Goal: Task Accomplishment & Management: Use online tool/utility

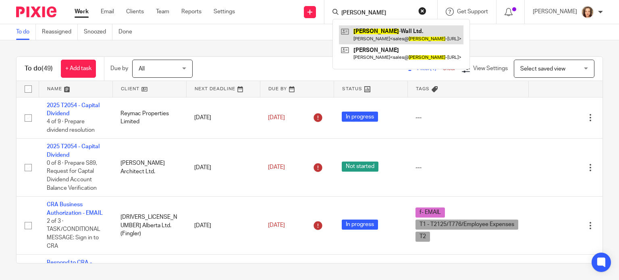
type input "[PERSON_NAME]"
click at [373, 36] on link at bounding box center [401, 34] width 124 height 19
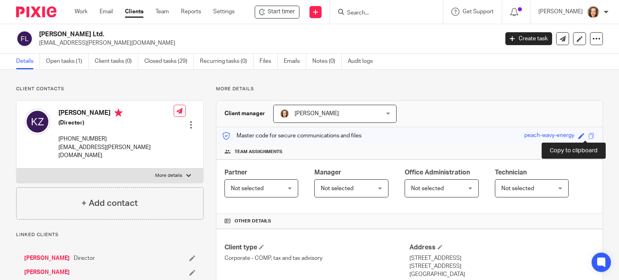
click at [588, 135] on span at bounding box center [591, 136] width 6 height 6
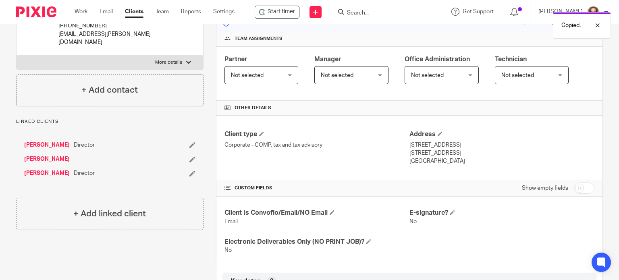
scroll to position [118, 0]
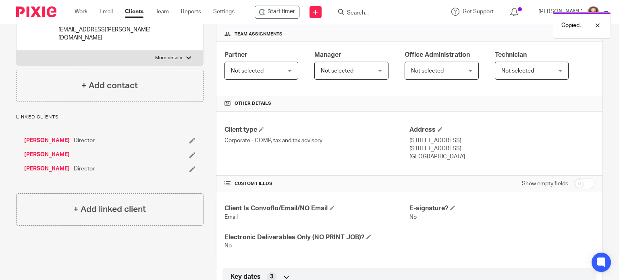
click at [578, 182] on input "checkbox" at bounding box center [584, 183] width 21 height 11
checkbox input "true"
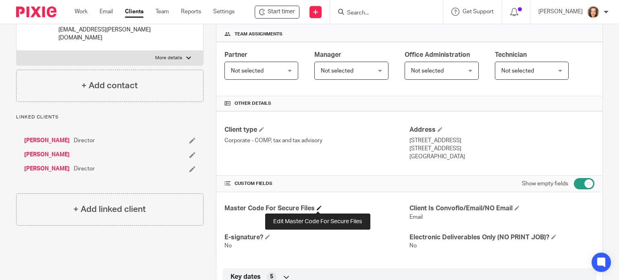
click at [317, 207] on span at bounding box center [319, 207] width 5 height 5
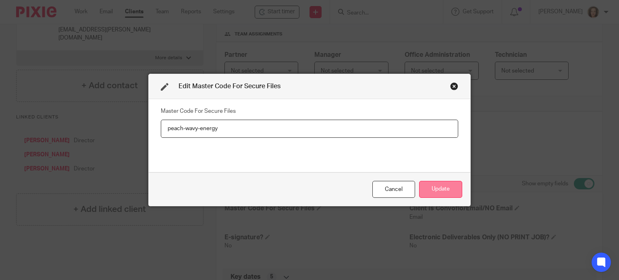
type input "peach-wavy-energy"
click at [440, 188] on button "Update" at bounding box center [440, 189] width 43 height 17
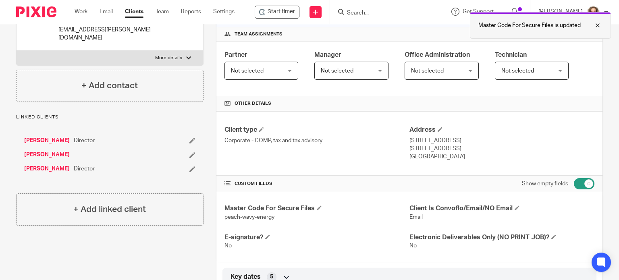
click at [597, 25] on div at bounding box center [591, 26] width 22 height 10
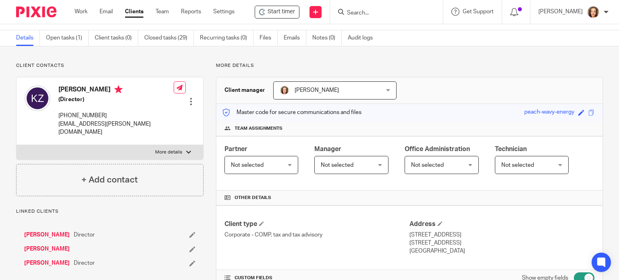
scroll to position [0, 0]
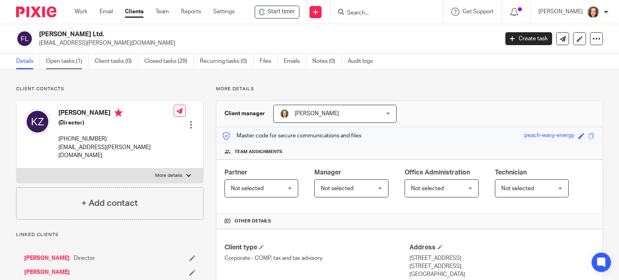
click at [62, 61] on link "Open tasks (1)" at bounding box center [67, 62] width 43 height 16
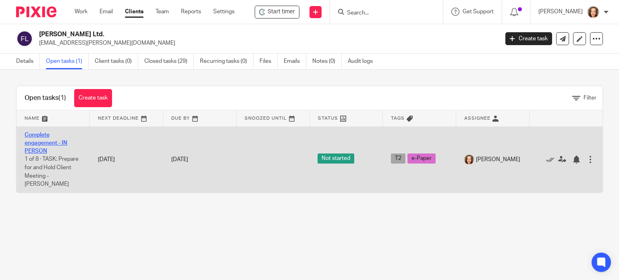
click at [51, 140] on link "Complete engagement - IN PERSON" at bounding box center [46, 143] width 43 height 22
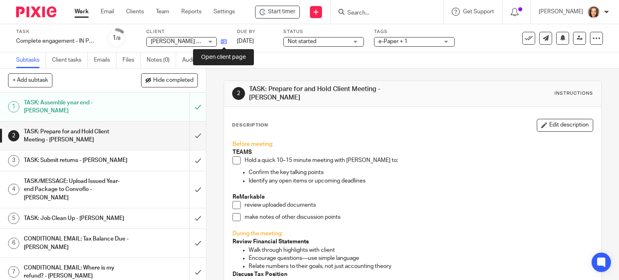
click at [224, 41] on icon at bounding box center [224, 42] width 6 height 6
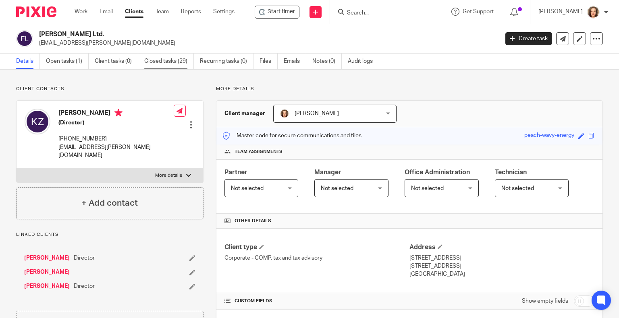
click at [180, 62] on link "Closed tasks (29)" at bounding box center [169, 62] width 50 height 16
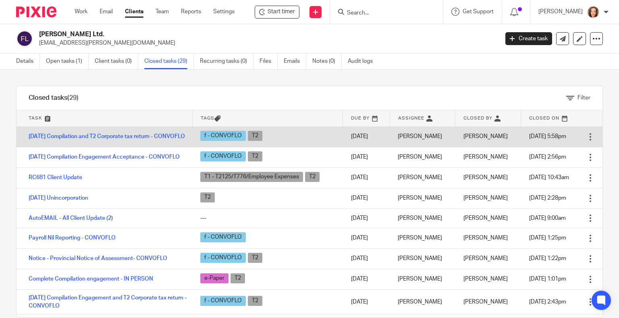
click at [131, 131] on td "2025-05-07 Compilation and T2 Corporate tax return - CONVOFLO" at bounding box center [105, 136] width 176 height 21
click at [132, 135] on link "[DATE] Compilation and T2 Corporate tax return - CONVOFLO" at bounding box center [107, 137] width 156 height 6
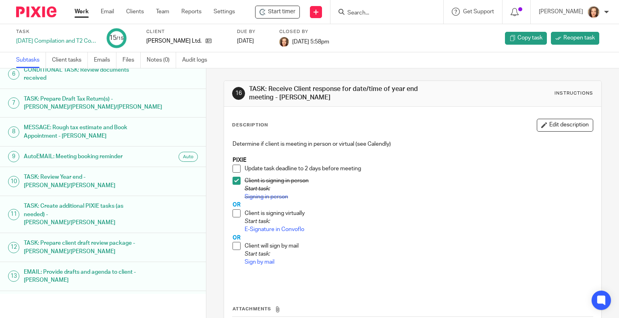
scroll to position [190, 0]
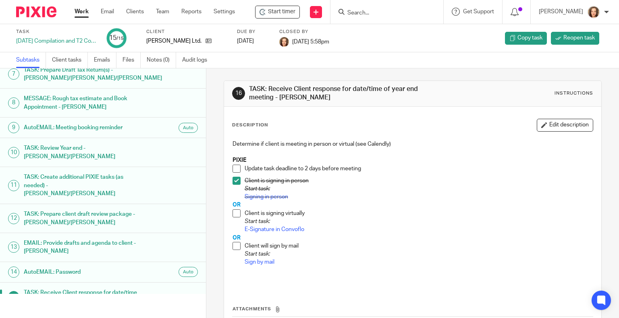
click at [124, 266] on h1 "AutoEMAIL: Password" at bounding box center [82, 272] width 116 height 12
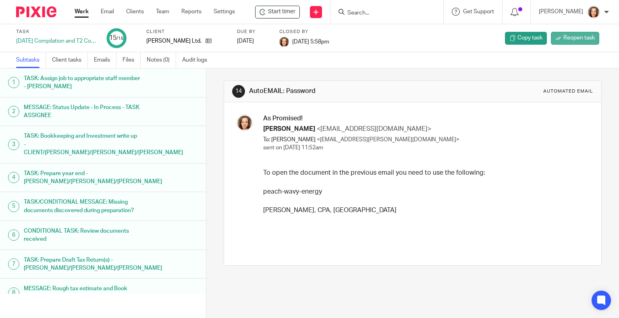
click at [569, 38] on span "Reopen task" at bounding box center [578, 38] width 31 height 8
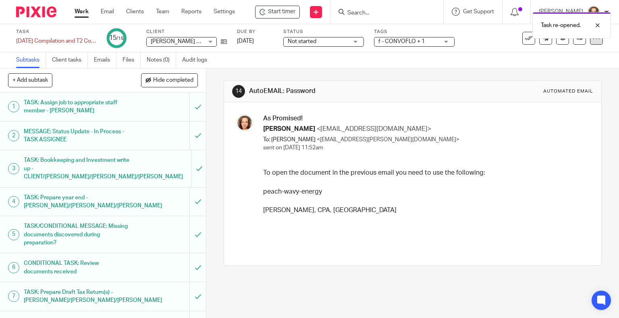
click at [590, 42] on div at bounding box center [596, 38] width 13 height 13
click at [575, 68] on link "Advanced task editor" at bounding box center [565, 71] width 53 height 6
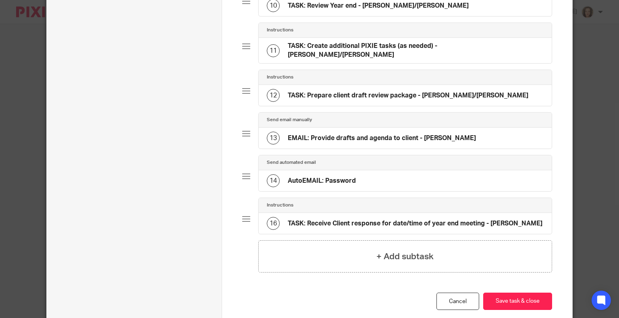
scroll to position [535, 0]
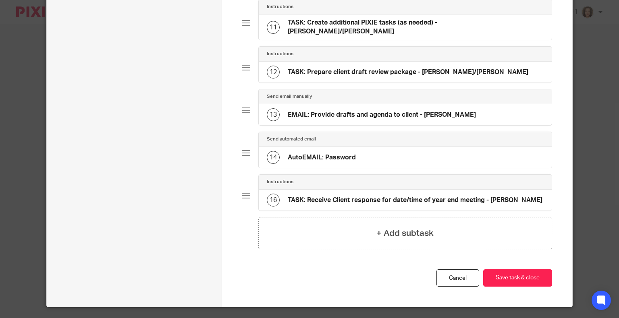
click at [487, 132] on div "Send automated email" at bounding box center [405, 139] width 293 height 15
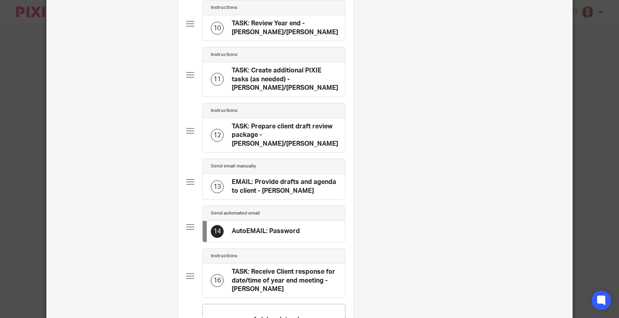
scroll to position [0, 0]
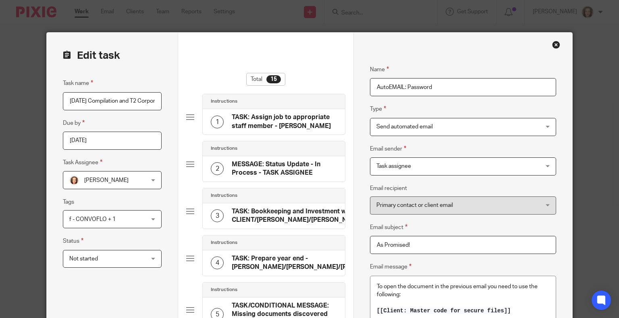
click at [448, 126] on span "Send automated email" at bounding box center [447, 126] width 143 height 17
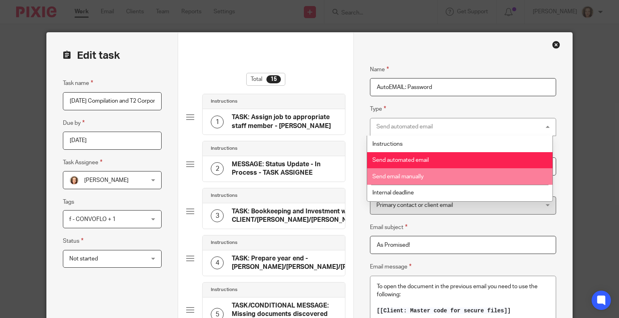
click at [425, 176] on li "Send email manually" at bounding box center [460, 176] width 186 height 17
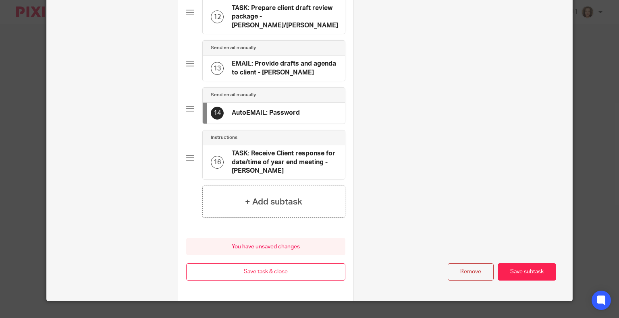
scroll to position [656, 0]
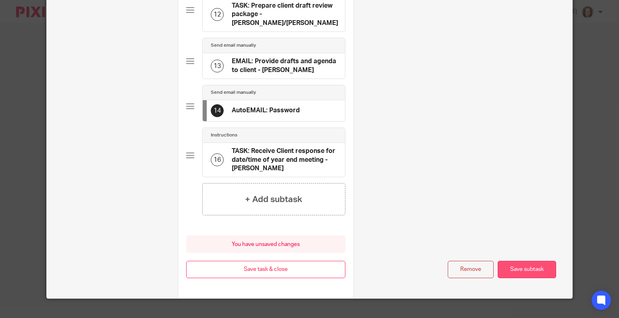
click at [529, 261] on button "Save subtask" at bounding box center [526, 269] width 58 height 17
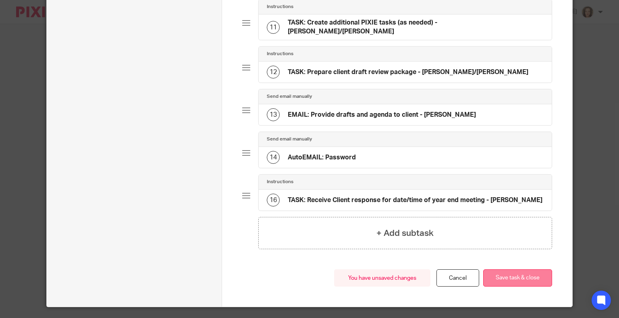
click at [502, 269] on button "Save task & close" at bounding box center [517, 277] width 69 height 17
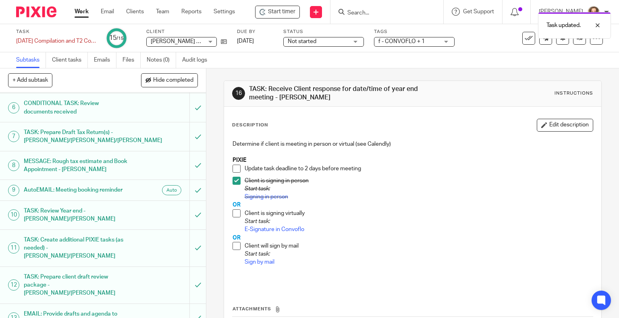
scroll to position [223, 0]
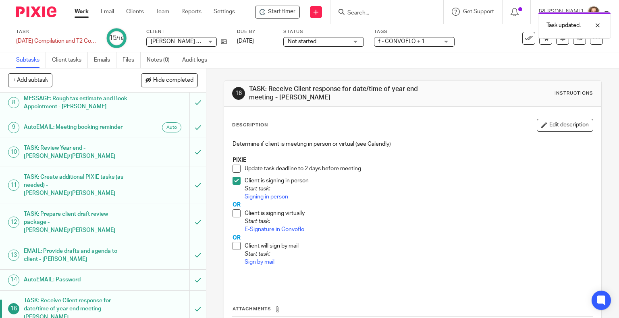
click at [153, 274] on div "AutoEMAIL: Password" at bounding box center [103, 280] width 158 height 12
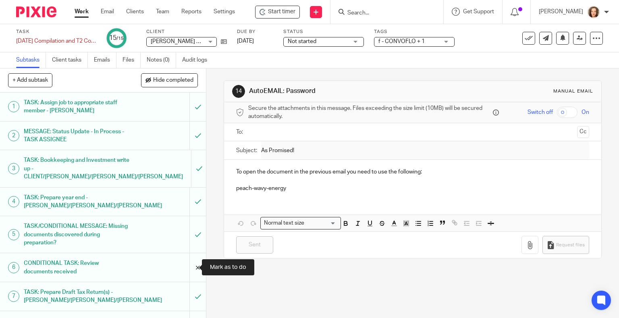
click at [189, 268] on input "submit" at bounding box center [103, 267] width 206 height 29
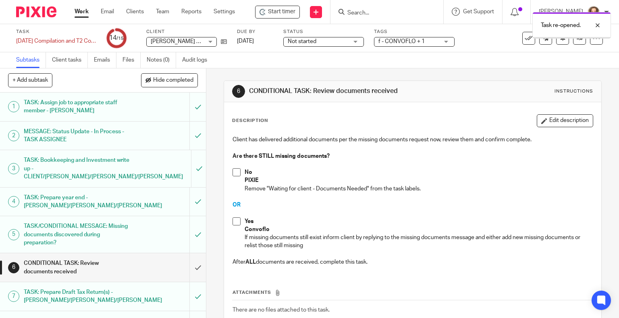
click at [189, 268] on input "submit" at bounding box center [103, 267] width 206 height 29
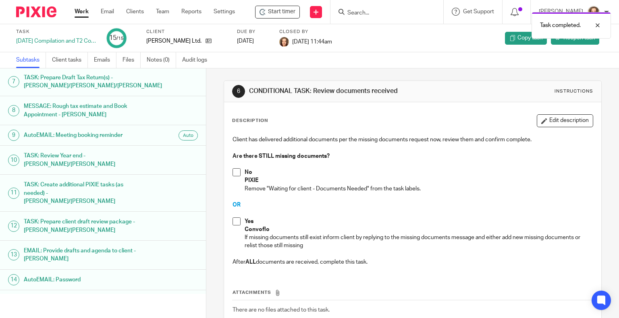
scroll to position [190, 0]
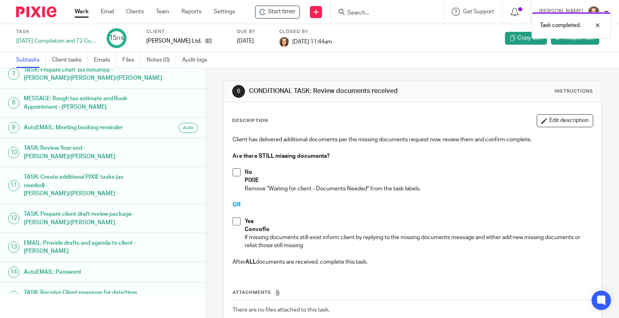
click at [167, 266] on div "AutoEMAIL: Password" at bounding box center [111, 272] width 174 height 12
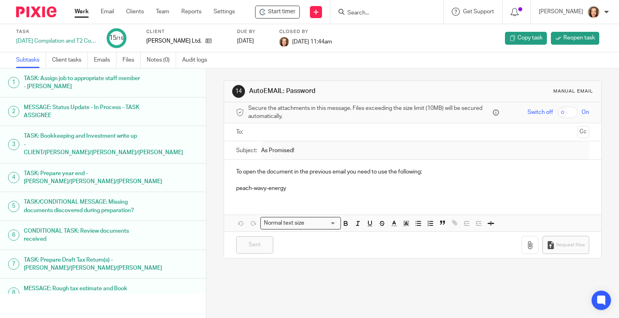
click at [337, 132] on input "text" at bounding box center [412, 132] width 323 height 9
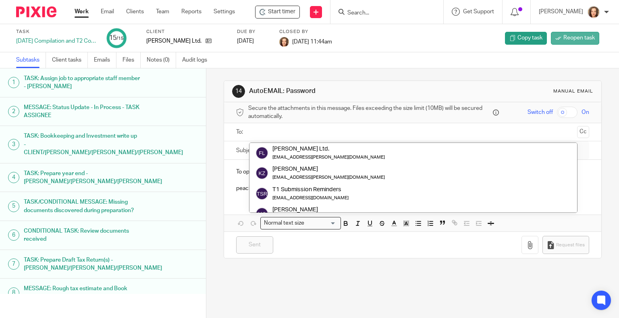
click at [578, 36] on span "Reopen task" at bounding box center [578, 38] width 31 height 8
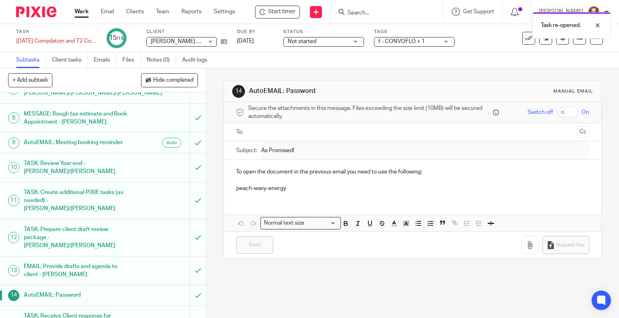
scroll to position [223, 0]
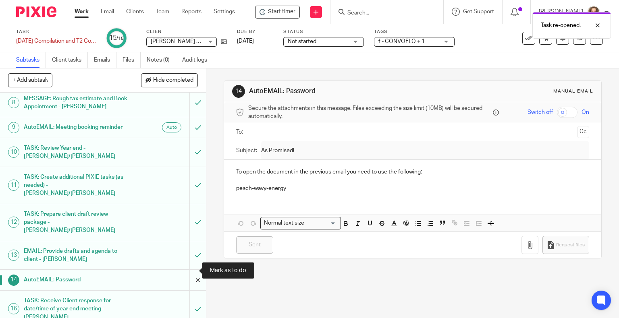
click at [190, 270] on input "submit" at bounding box center [103, 280] width 206 height 20
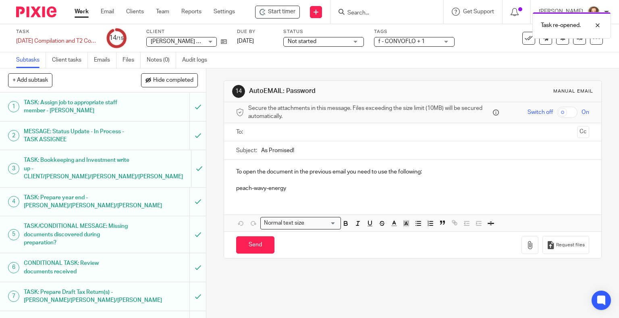
click at [341, 133] on input "text" at bounding box center [412, 132] width 323 height 9
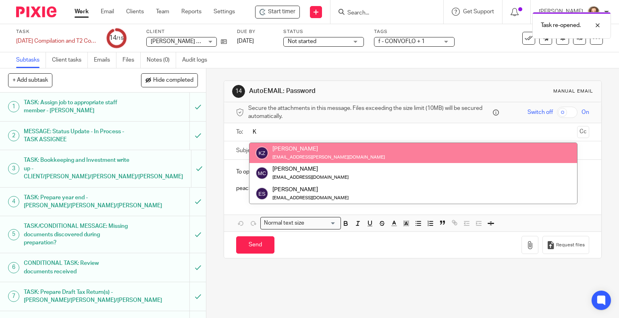
type input "K"
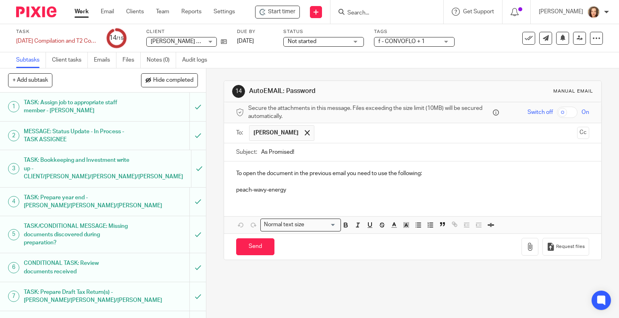
click at [236, 173] on p "To open the document in the previous email you need to use the following:" at bounding box center [412, 174] width 353 height 8
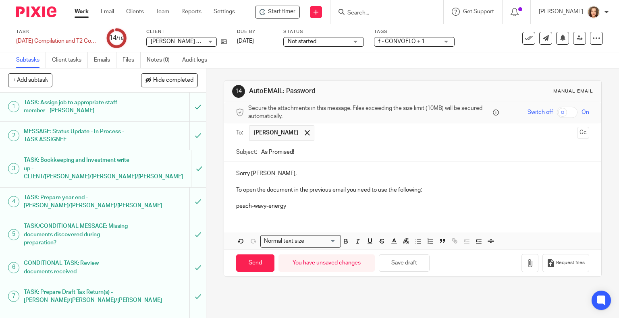
click at [240, 191] on p "To open the document in the previous email you need to use the following:" at bounding box center [412, 190] width 353 height 8
click at [236, 191] on p "To open the document in the previous email you need to use the following:" at bounding box center [412, 190] width 353 height 8
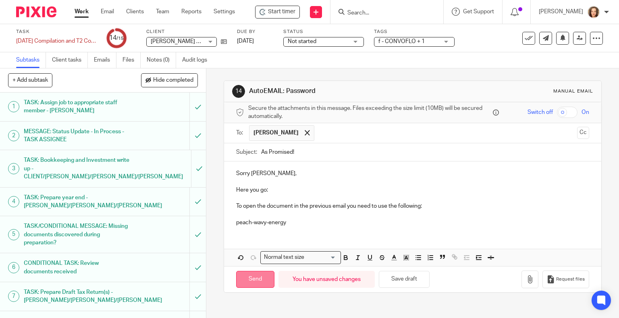
click at [257, 276] on input "Send" at bounding box center [255, 279] width 38 height 17
type input "Sent"
click at [399, 278] on button "Save draft" at bounding box center [402, 279] width 51 height 17
click at [206, 272] on div "14 AutoEMAIL: Password Manual email Secure the attachments in this message. Fil…" at bounding box center [412, 193] width 412 height 250
click at [206, 292] on div "14 AutoEMAIL: Password Manual email Secure the attachments in this message. Fil…" at bounding box center [412, 193] width 412 height 250
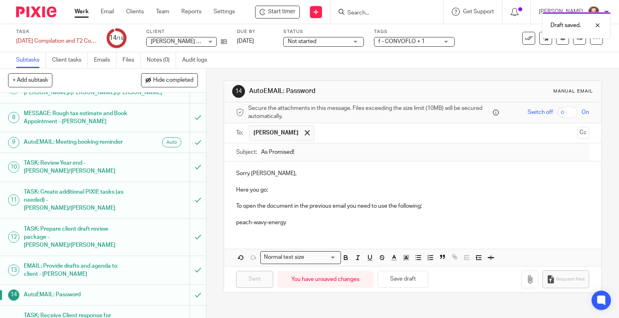
scroll to position [223, 0]
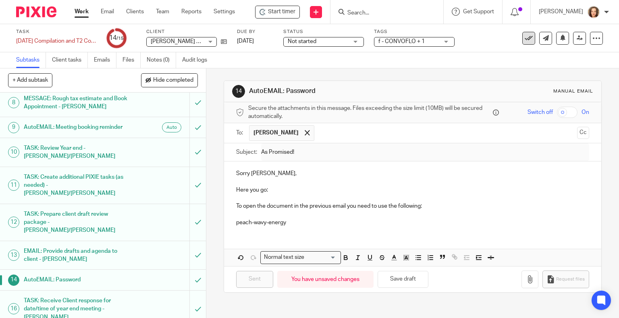
click at [524, 39] on icon at bounding box center [528, 38] width 8 height 8
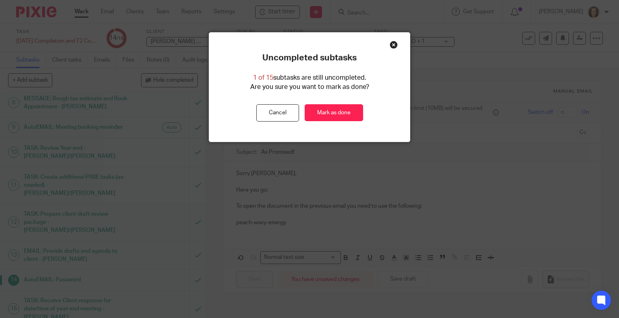
click at [392, 46] on div "Close this dialog window" at bounding box center [394, 45] width 8 height 8
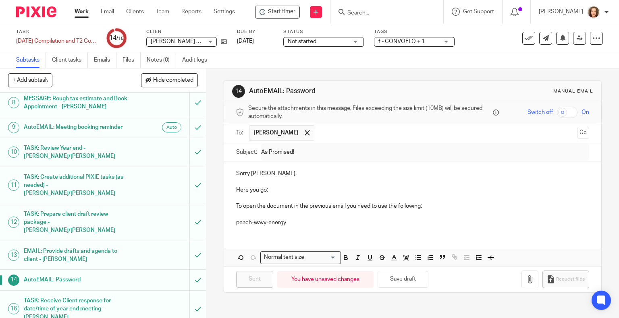
click at [315, 207] on p "To open the document in the previous email you need to use the following:" at bounding box center [412, 206] width 353 height 8
click at [189, 270] on input "submit" at bounding box center [103, 280] width 206 height 20
